Goal: Task Accomplishment & Management: Manage account settings

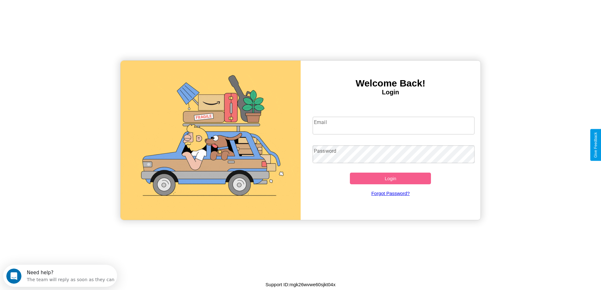
click at [393, 126] on input "Email" at bounding box center [394, 126] width 162 height 18
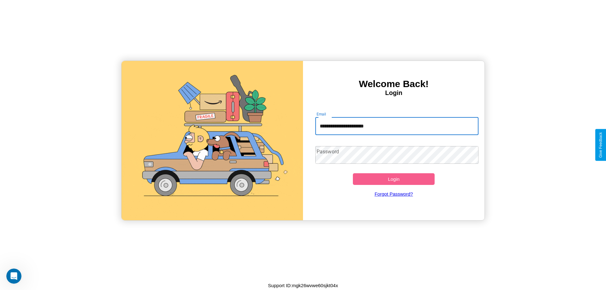
type input "**********"
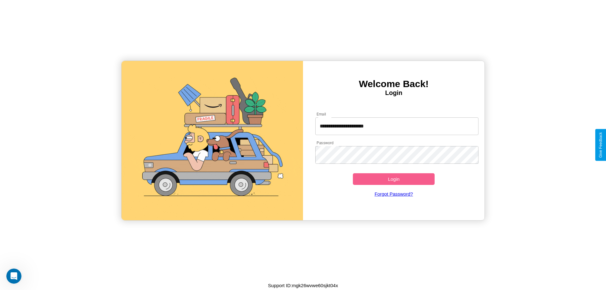
click at [393, 179] on button "Login" at bounding box center [394, 179] width 82 height 12
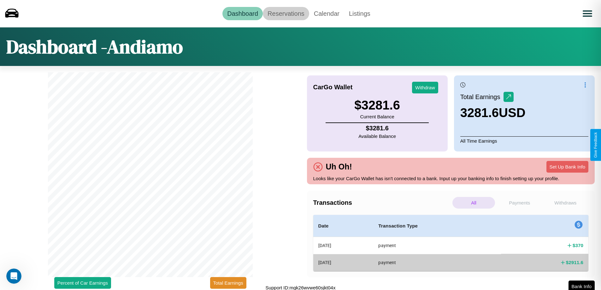
click at [286, 13] on link "Reservations" at bounding box center [286, 13] width 46 height 13
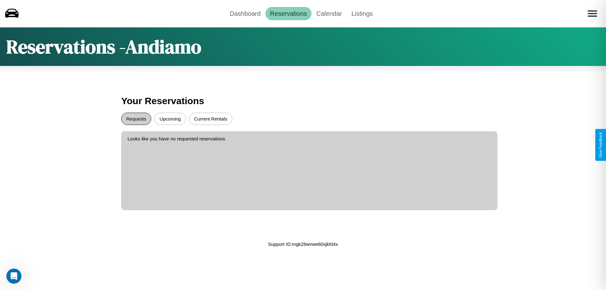
click at [136, 119] on button "Requests" at bounding box center [136, 119] width 30 height 12
click at [210, 119] on button "Current Rentals" at bounding box center [210, 119] width 43 height 12
click at [245, 13] on link "Dashboard" at bounding box center [245, 13] width 40 height 13
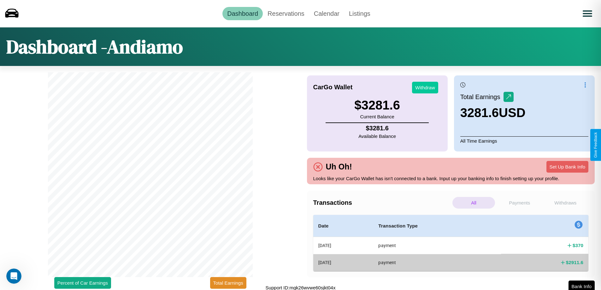
click at [425, 87] on button "Withdraw" at bounding box center [425, 88] width 26 height 12
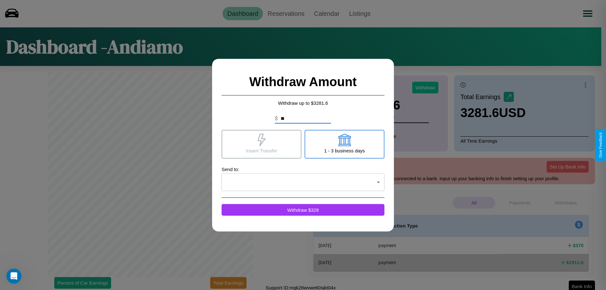
type input "*"
type input "****"
click at [344, 144] on icon at bounding box center [344, 139] width 13 height 13
